Goal: Transaction & Acquisition: Purchase product/service

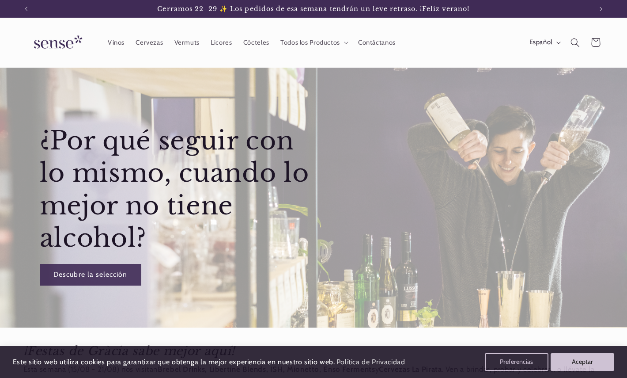
click at [444, 54] on header "Vinos Cervezas Vermuts Licores Cócteles Todos los Productos Todos los Productos…" at bounding box center [313, 43] width 627 height 50
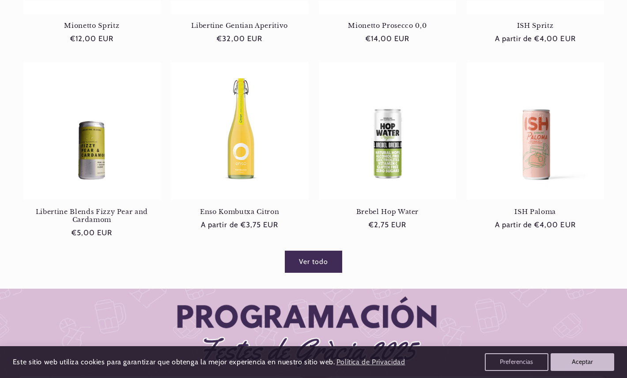
scroll to position [0, 566]
click at [368, 208] on link "Brebel Hop Water" at bounding box center [387, 212] width 137 height 8
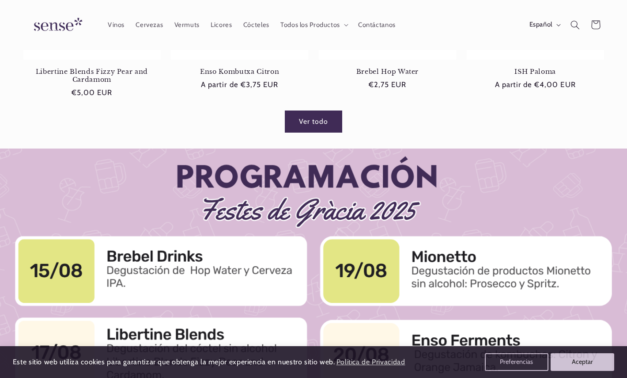
scroll to position [655, 0]
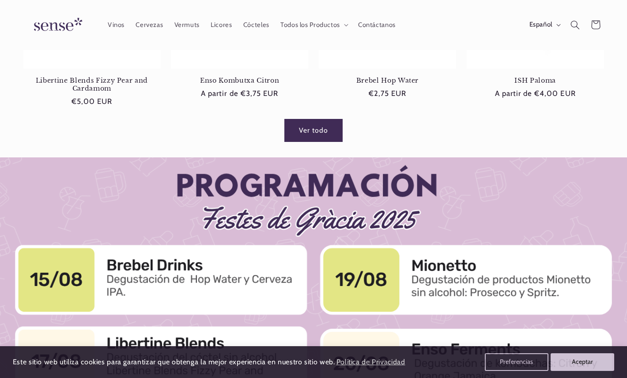
click at [298, 135] on link "Ver todo" at bounding box center [313, 130] width 57 height 22
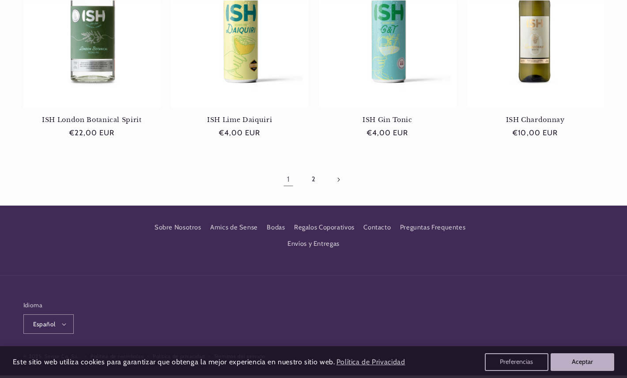
scroll to position [936, 0]
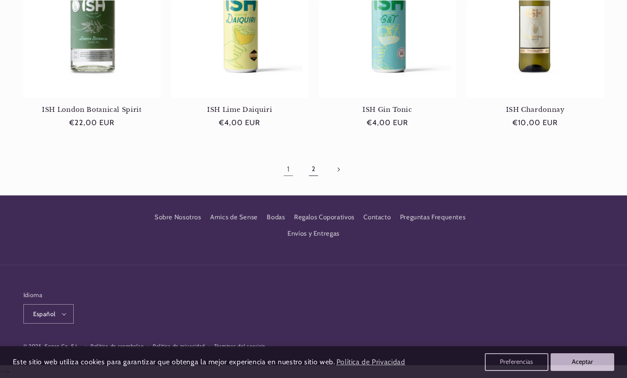
click at [319, 170] on link "2" at bounding box center [314, 169] width 20 height 20
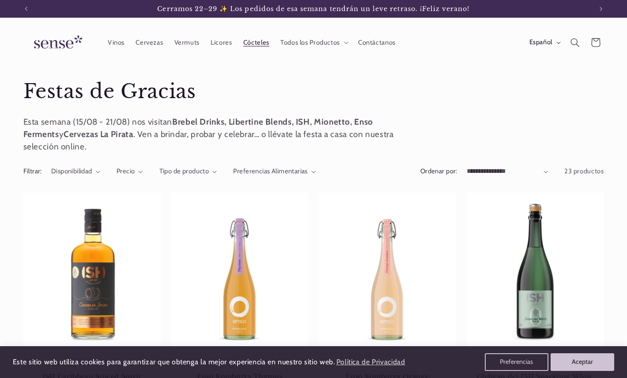
click at [252, 45] on span "Cócteles" at bounding box center [256, 42] width 26 height 8
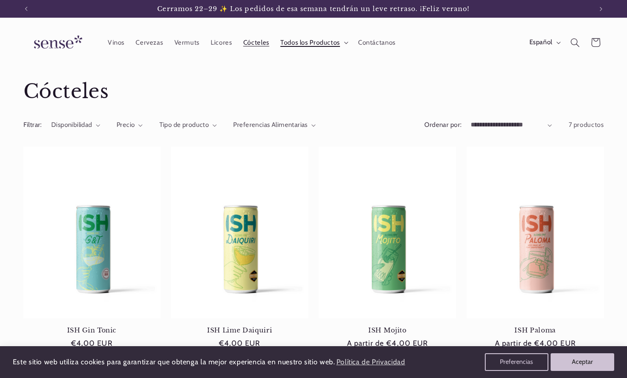
click at [341, 43] on summary "Todos los Productos" at bounding box center [314, 42] width 78 height 19
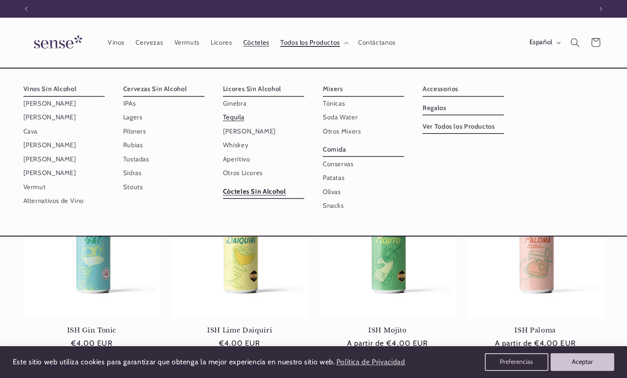
scroll to position [0, 566]
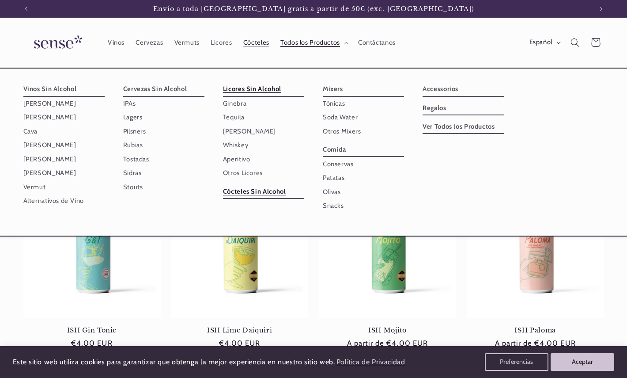
click at [253, 90] on link "Licores Sin Alcohol" at bounding box center [263, 89] width 81 height 14
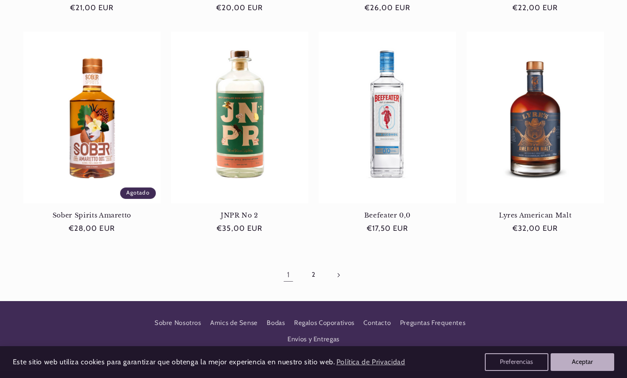
scroll to position [790, 0]
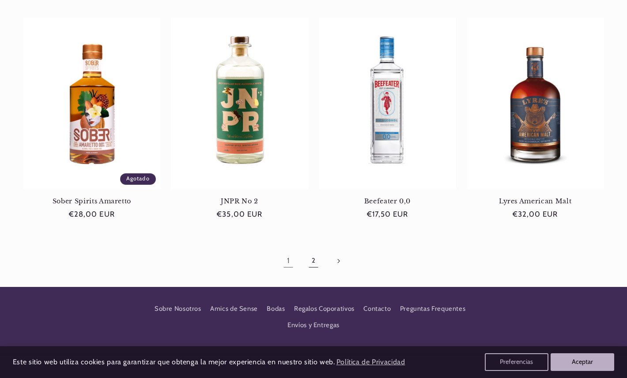
click at [315, 259] on link "2" at bounding box center [314, 260] width 20 height 20
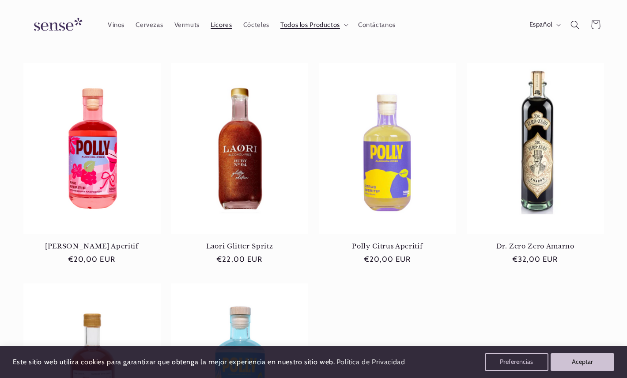
scroll to position [516, 0]
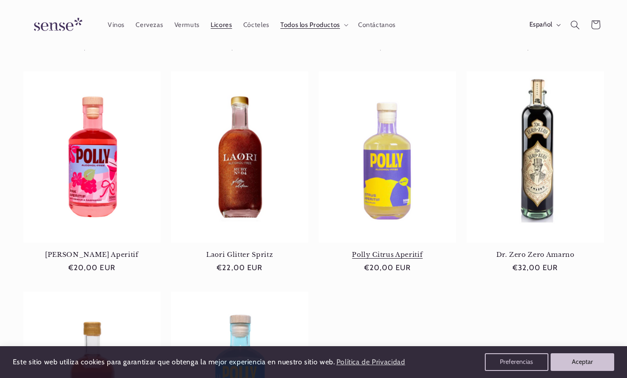
click at [388, 250] on link "Polly Citrus Aperitif" at bounding box center [387, 254] width 137 height 8
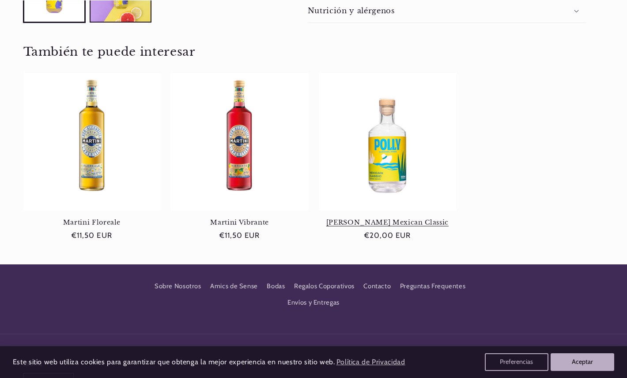
scroll to position [473, 0]
